Goal: Transaction & Acquisition: Purchase product/service

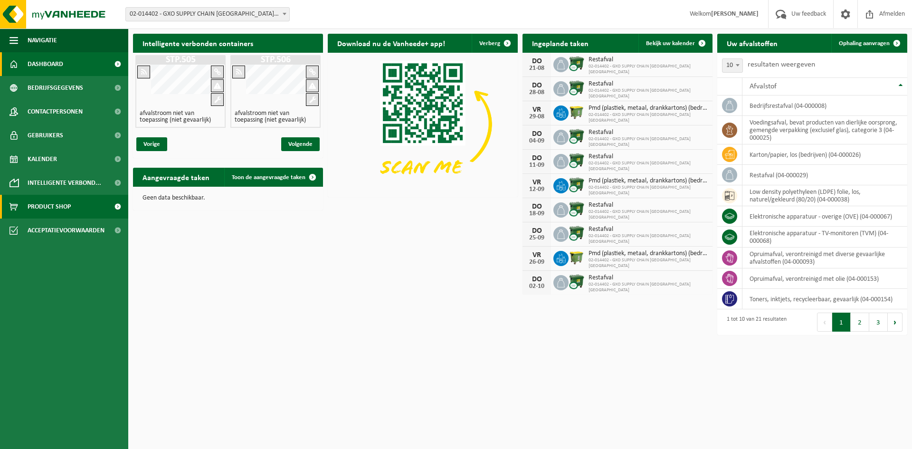
click at [37, 205] on span "Product Shop" at bounding box center [49, 207] width 43 height 24
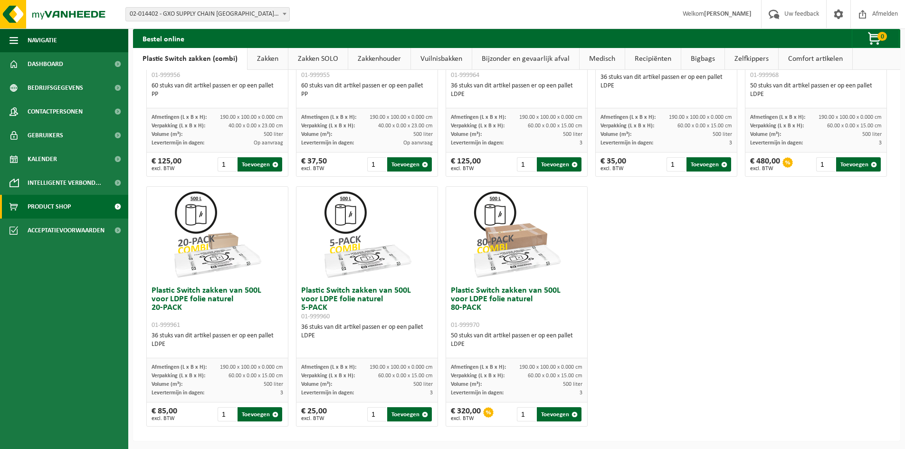
scroll to position [443, 0]
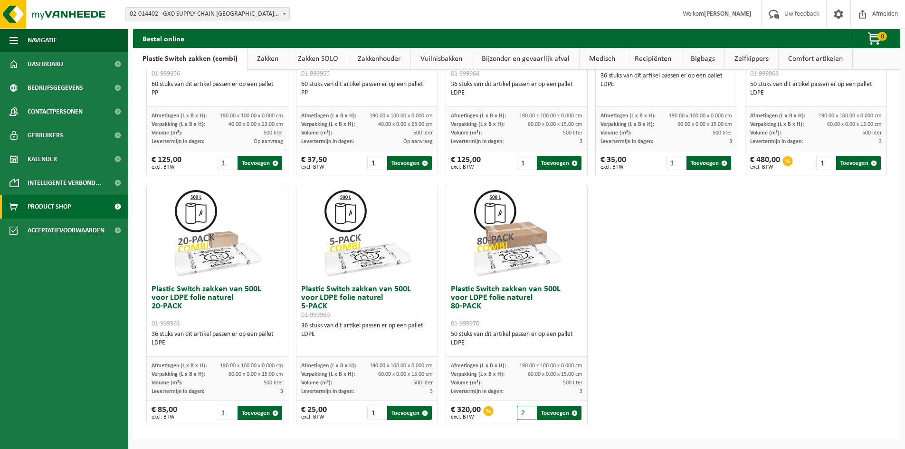
click at [528, 411] on input "2" at bounding box center [526, 413] width 19 height 14
click at [528, 411] on input "3" at bounding box center [526, 413] width 19 height 14
click at [528, 411] on input "4" at bounding box center [526, 413] width 19 height 14
click at [528, 411] on input "5" at bounding box center [526, 413] width 19 height 14
click at [528, 411] on input "6" at bounding box center [526, 413] width 19 height 14
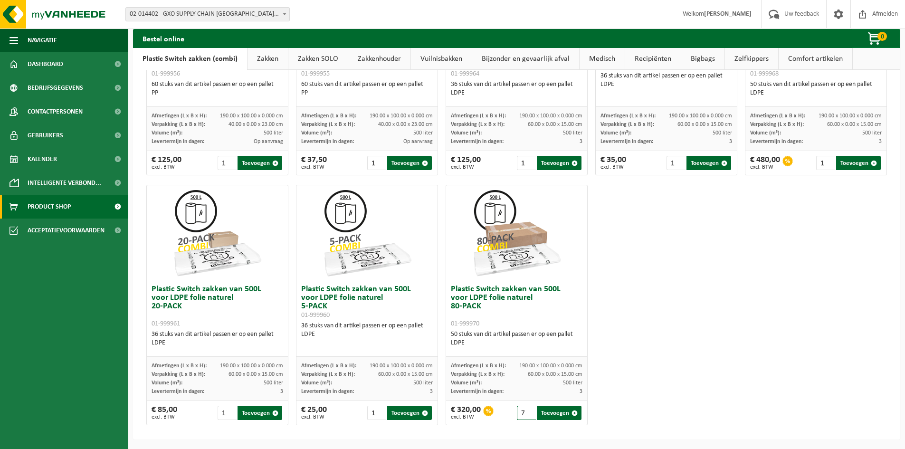
click at [528, 411] on input "7" at bounding box center [526, 413] width 19 height 14
click at [528, 411] on input "8" at bounding box center [526, 413] width 19 height 14
click at [528, 411] on input "9" at bounding box center [526, 413] width 19 height 14
click at [528, 411] on input "10" at bounding box center [526, 413] width 19 height 14
click at [528, 411] on input "11" at bounding box center [526, 413] width 19 height 14
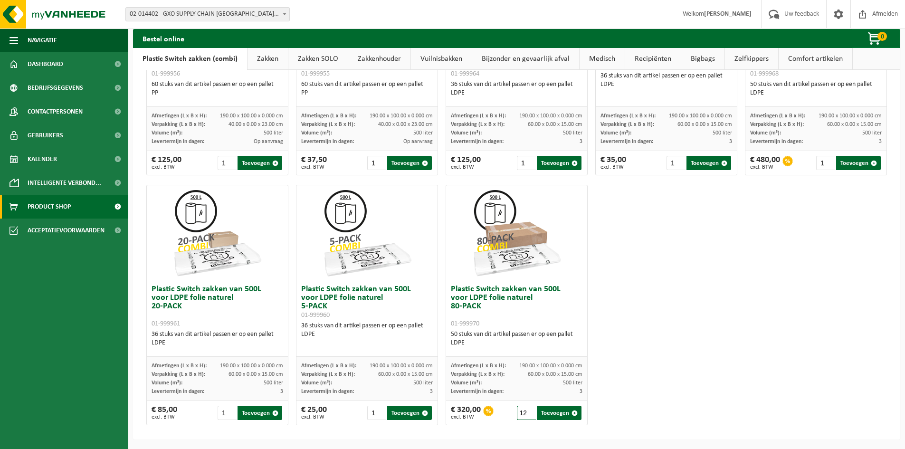
click at [528, 411] on input "12" at bounding box center [526, 413] width 19 height 14
click at [528, 411] on input "13" at bounding box center [526, 413] width 19 height 14
click at [528, 411] on input "14" at bounding box center [526, 413] width 19 height 14
click at [528, 411] on input "15" at bounding box center [526, 413] width 19 height 14
click at [528, 411] on input "16" at bounding box center [526, 413] width 19 height 14
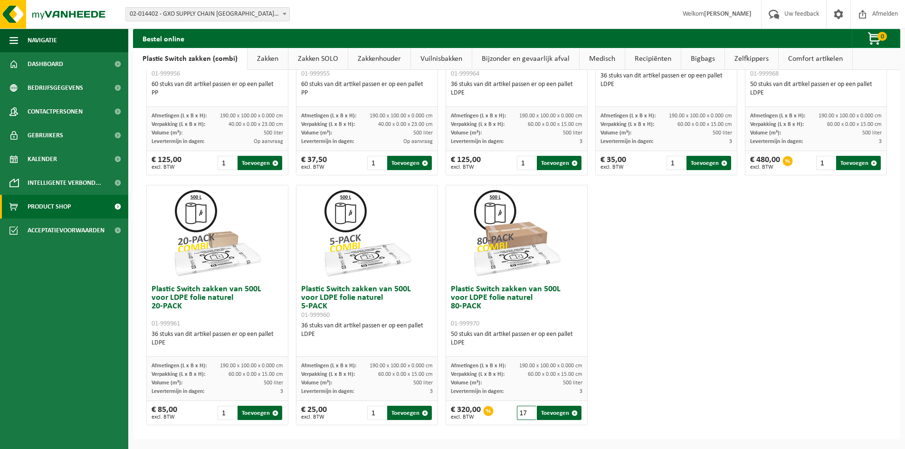
click at [528, 411] on input "17" at bounding box center [526, 413] width 19 height 14
click at [528, 411] on input "18" at bounding box center [526, 413] width 19 height 14
click at [528, 412] on input "19" at bounding box center [526, 413] width 19 height 14
click at [528, 412] on input "20" at bounding box center [526, 413] width 19 height 14
click at [545, 414] on button "Toevoegen" at bounding box center [559, 413] width 45 height 14
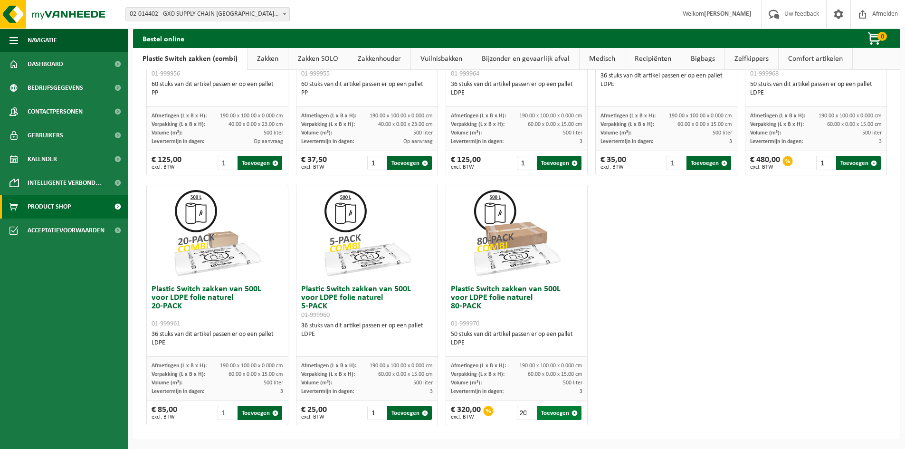
type input "1"
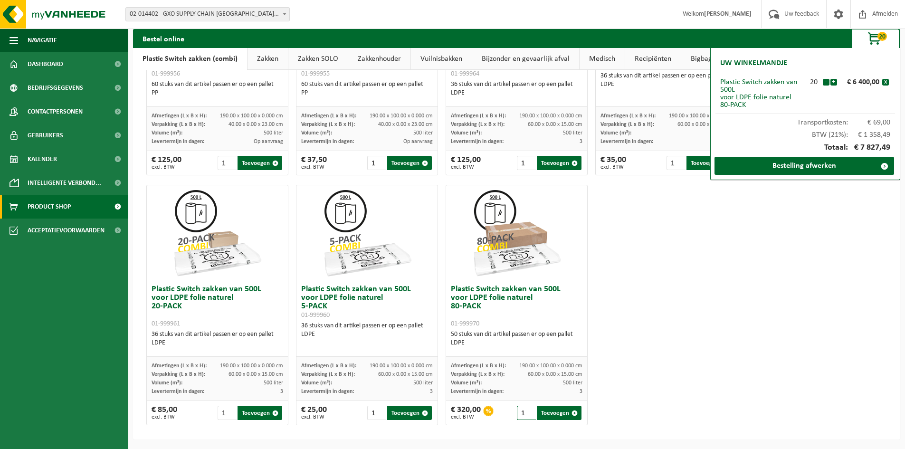
click at [525, 415] on input "1" at bounding box center [526, 413] width 19 height 14
click at [782, 133] on div "BTW (21%): € 1 358,49" at bounding box center [805, 132] width 180 height 12
click at [823, 81] on button "-" at bounding box center [825, 82] width 7 height 7
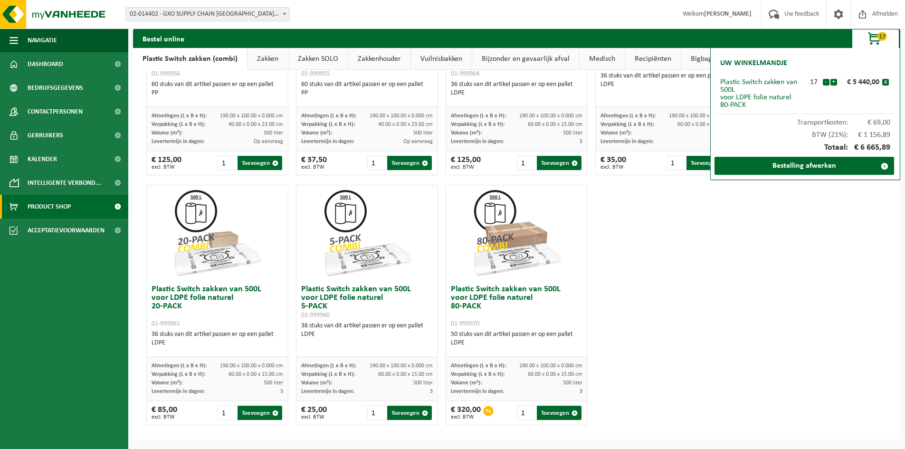
click at [823, 81] on button "-" at bounding box center [825, 82] width 7 height 7
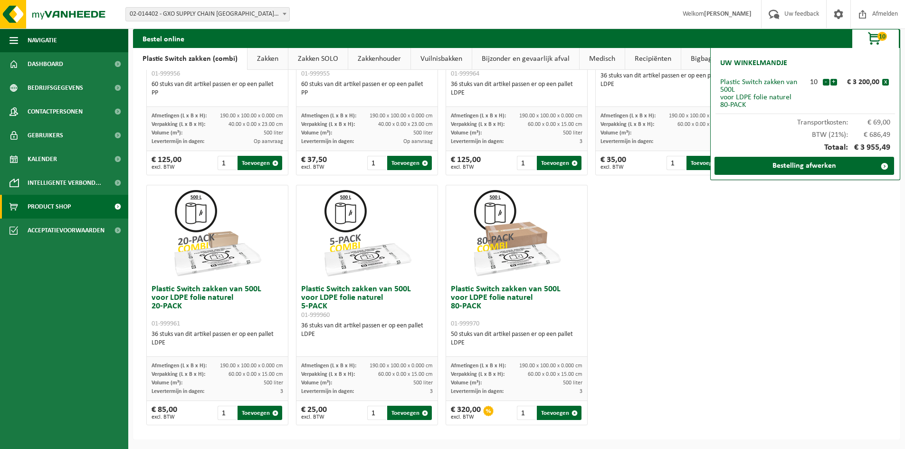
click at [823, 81] on button "-" at bounding box center [825, 82] width 7 height 7
click at [832, 81] on button "+" at bounding box center [833, 82] width 7 height 7
click at [835, 81] on button "+" at bounding box center [833, 82] width 7 height 7
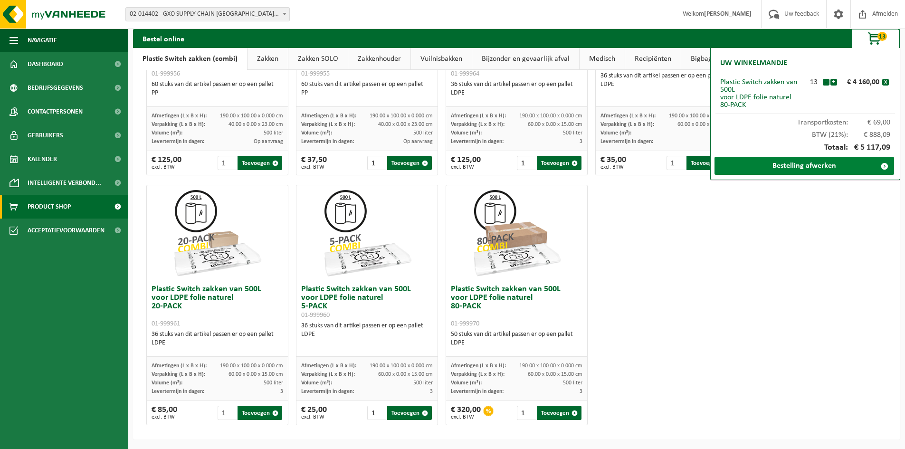
click at [813, 163] on link "Bestelling afwerken" at bounding box center [804, 166] width 180 height 18
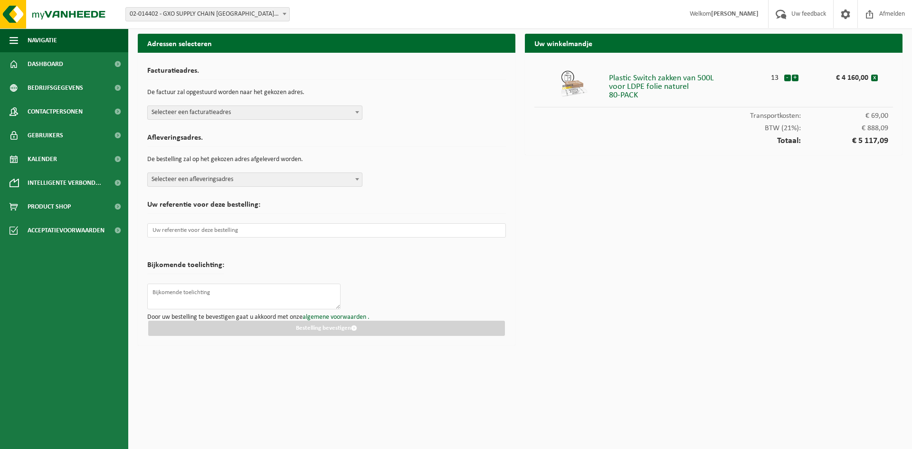
click at [358, 110] on span at bounding box center [356, 112] width 9 height 12
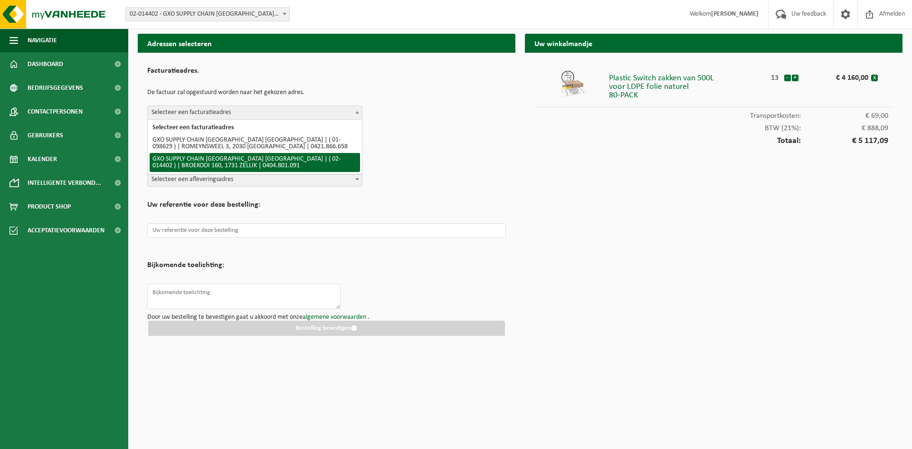
select select "2699"
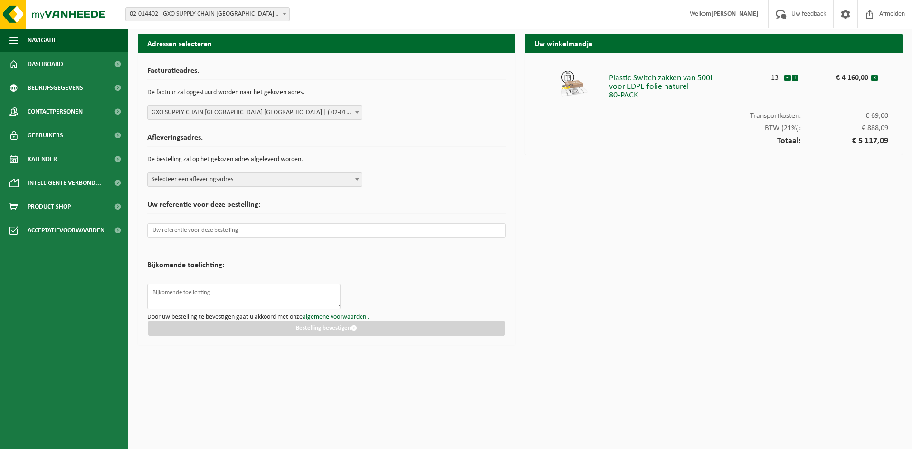
click at [243, 178] on span "Selecteer een afleveringsadres" at bounding box center [255, 179] width 214 height 13
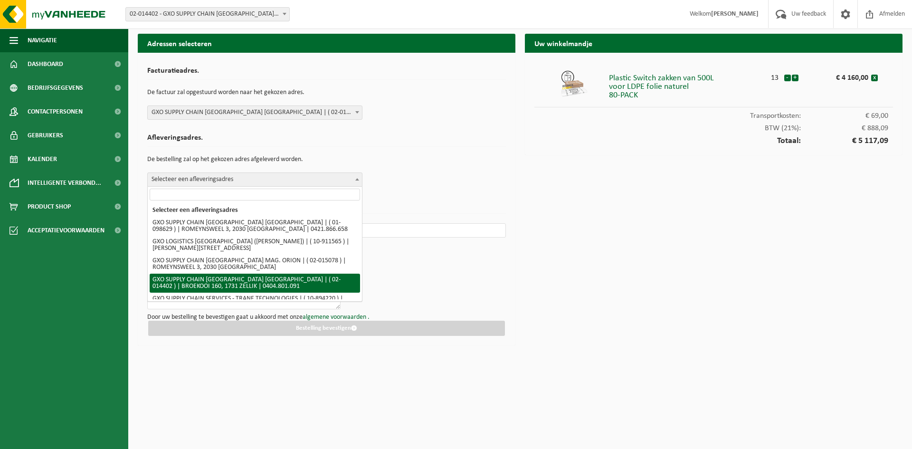
select select "2699"
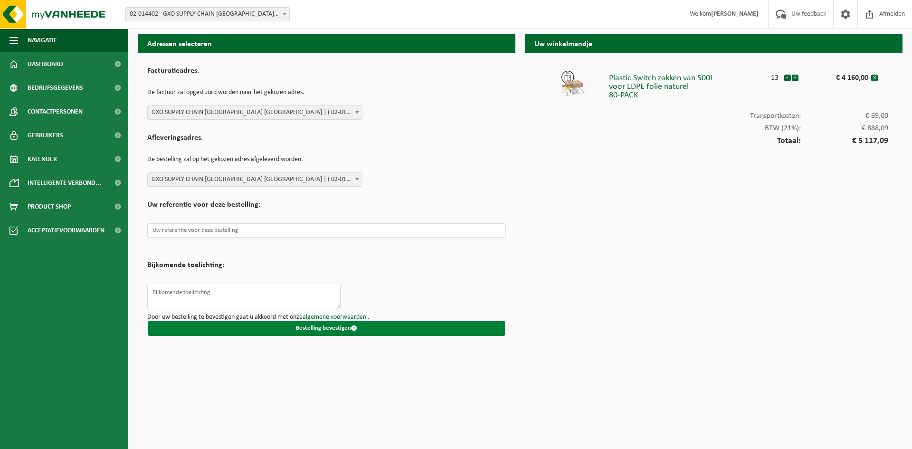
click at [352, 325] on span "submit" at bounding box center [354, 328] width 6 height 6
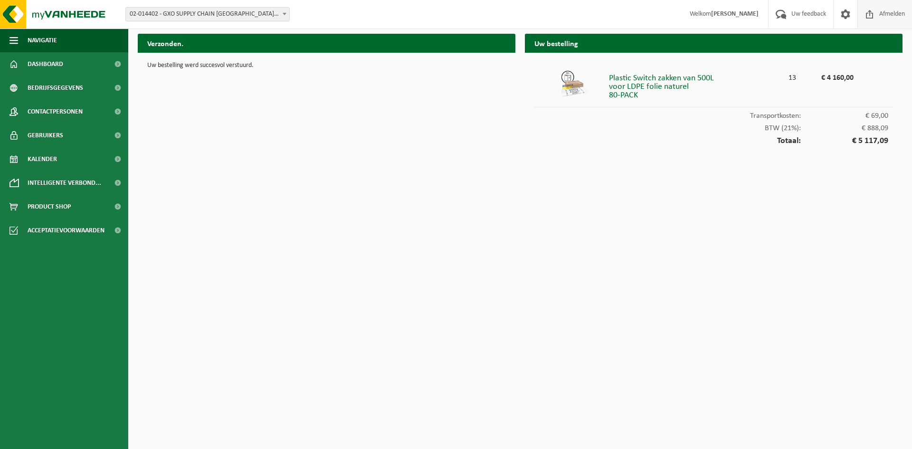
click at [888, 13] on span "Afmelden" at bounding box center [892, 14] width 30 height 28
